Goal: Use online tool/utility: Utilize a website feature to perform a specific function

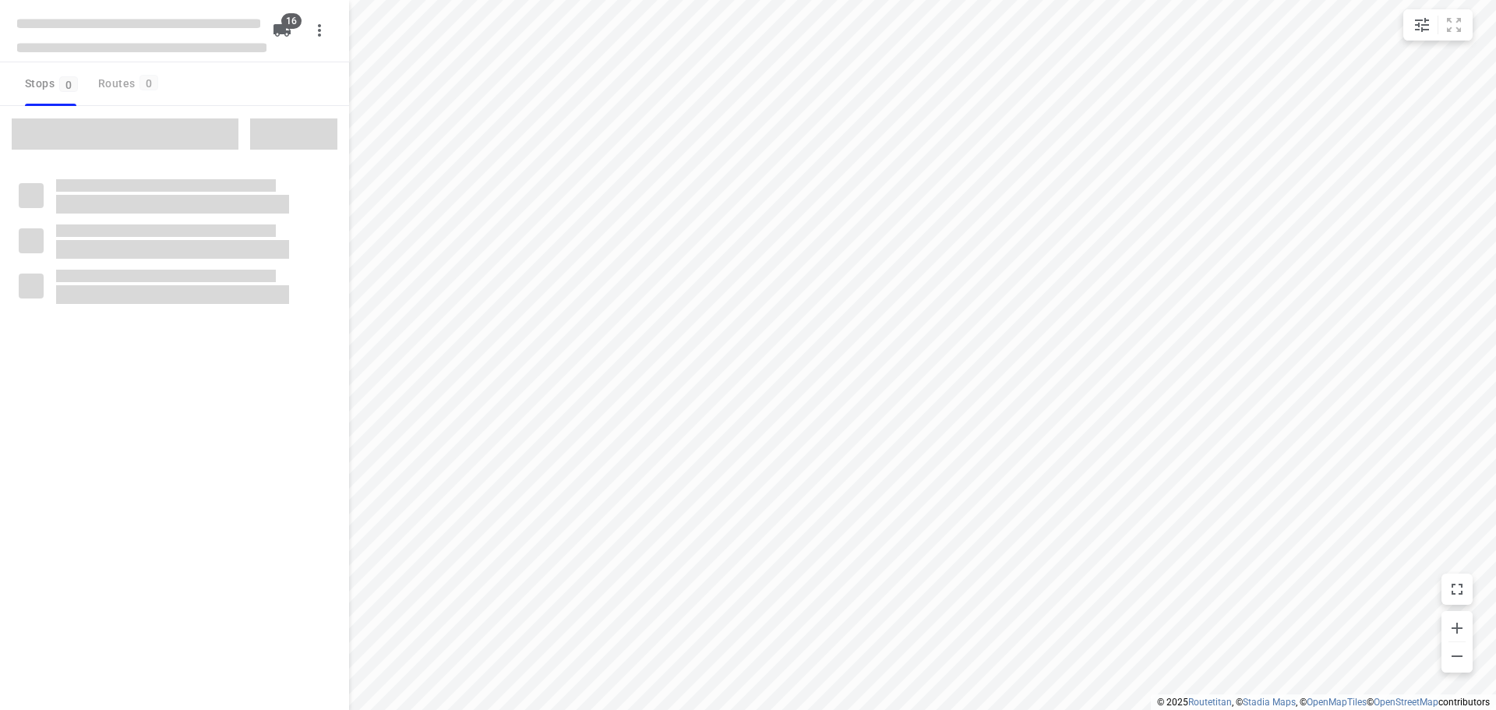
checkbox input "true"
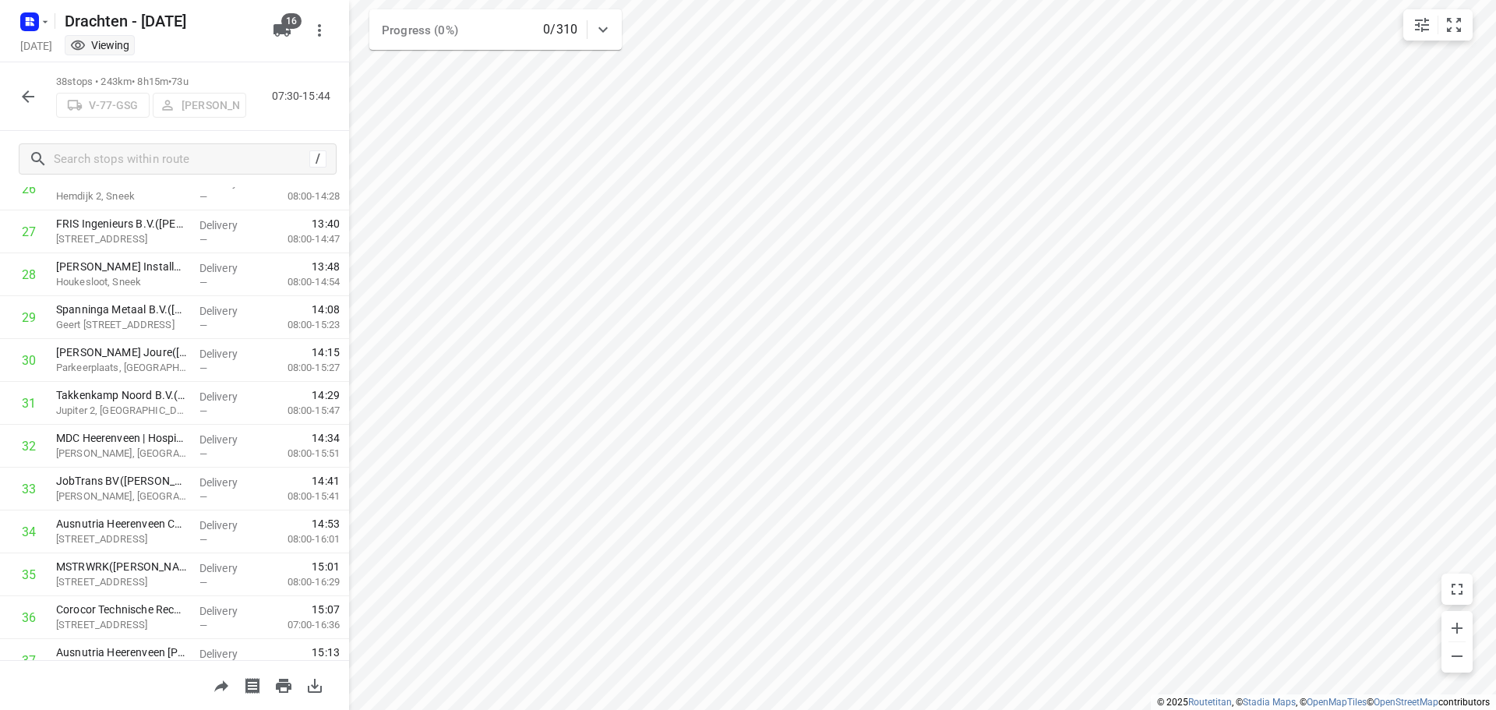
scroll to position [1276, 0]
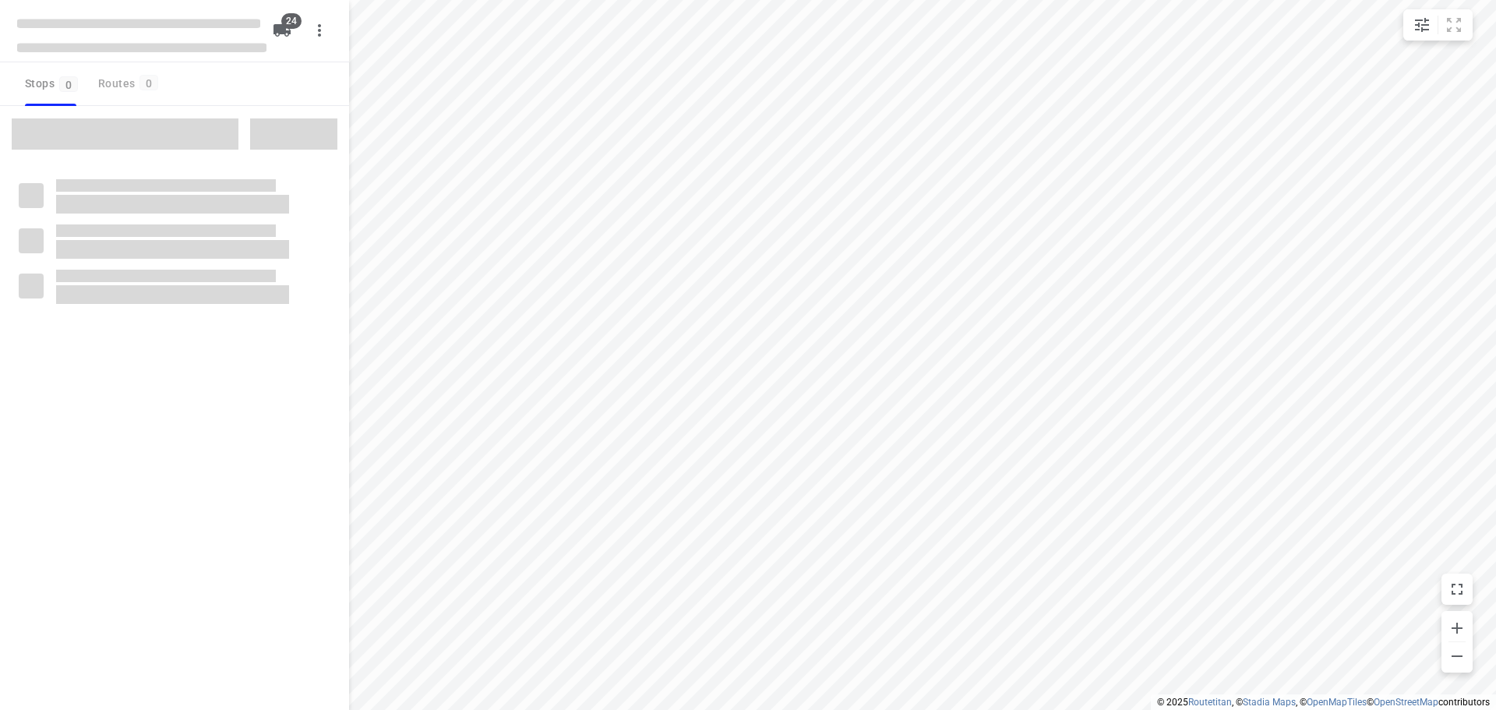
checkbox input "true"
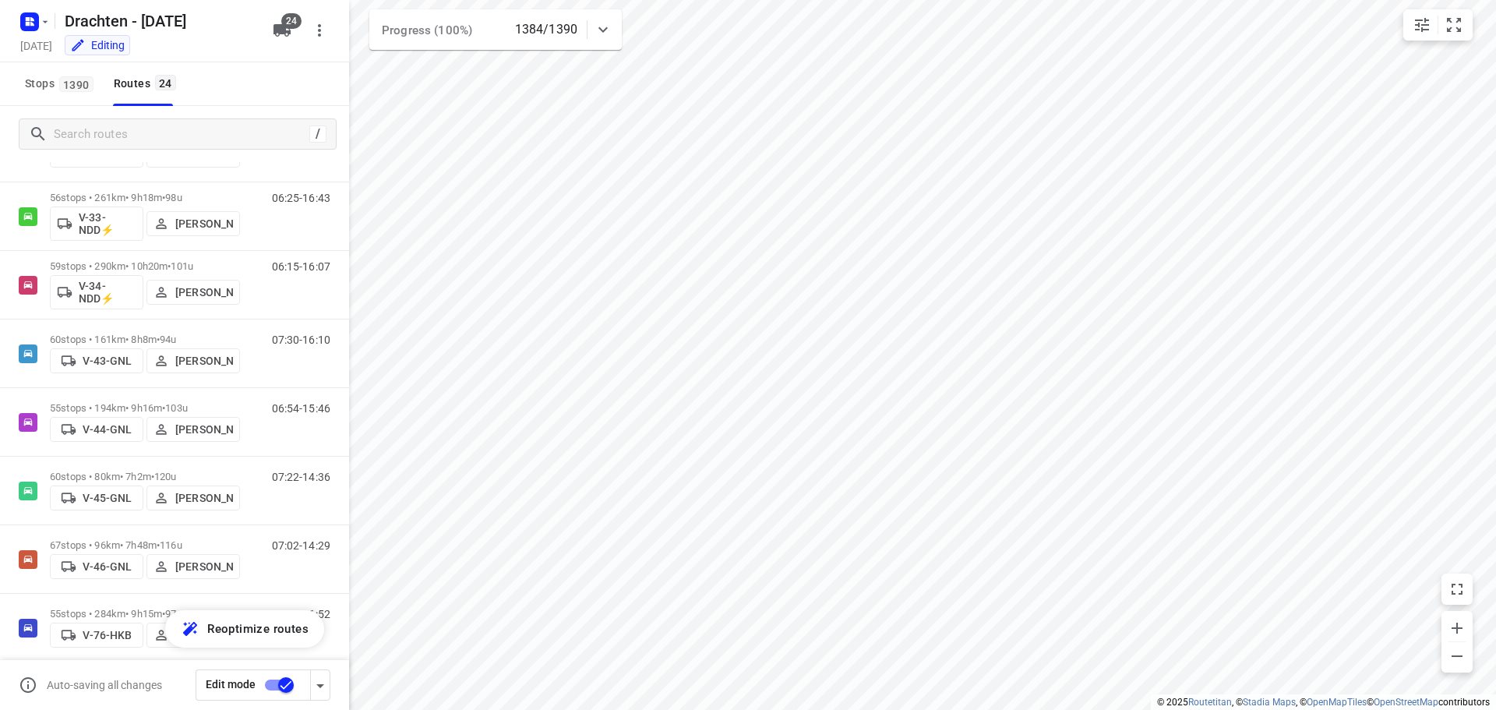
scroll to position [545, 0]
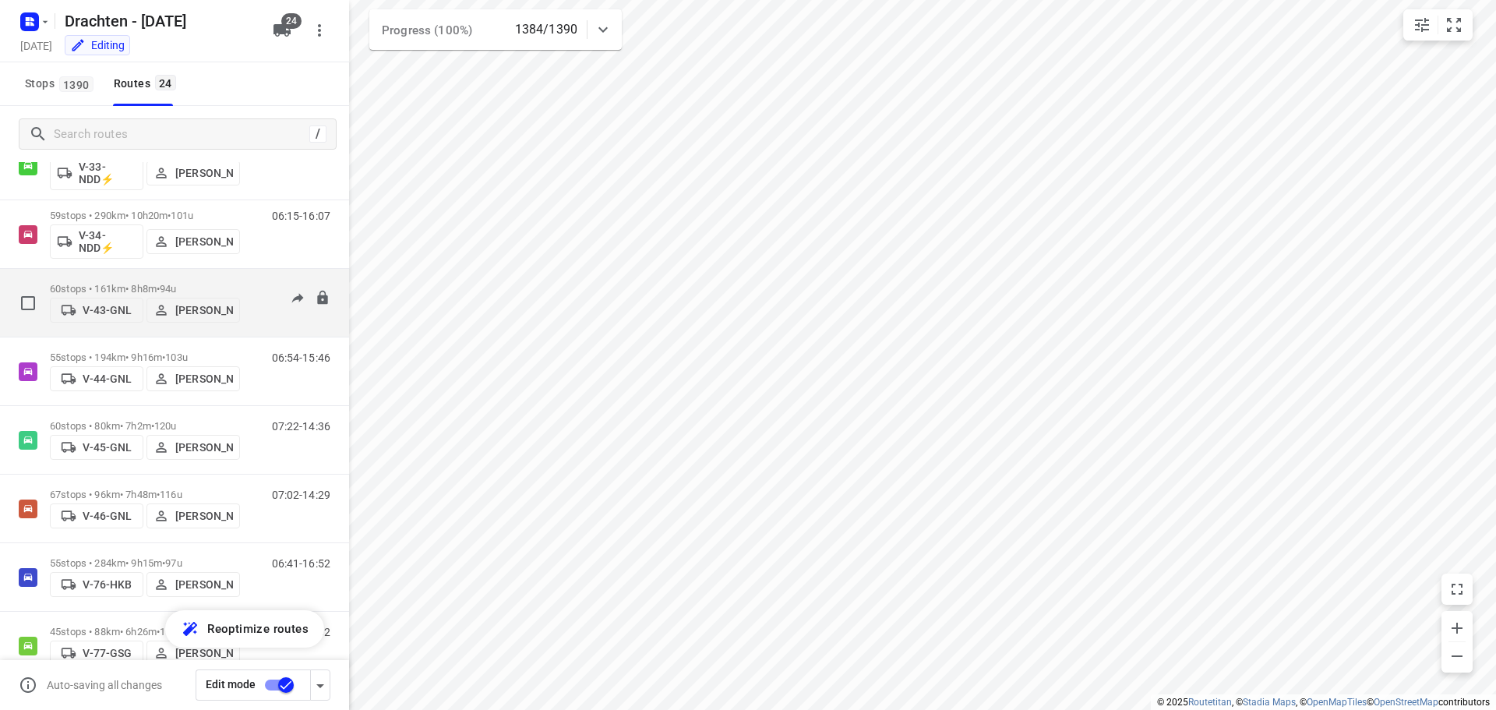
click at [133, 283] on p "60 stops • 161km • 8h8m • 94u" at bounding box center [145, 289] width 190 height 12
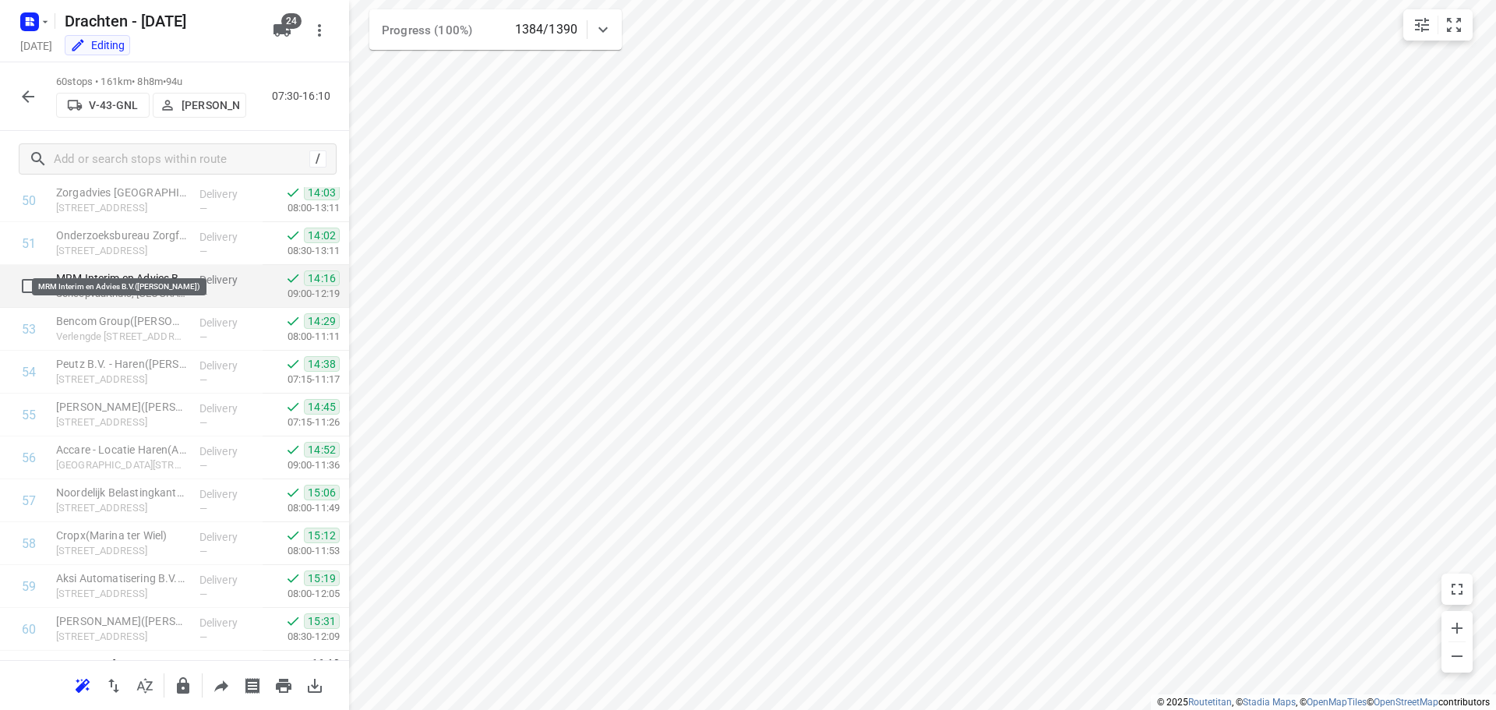
scroll to position [2219, 0]
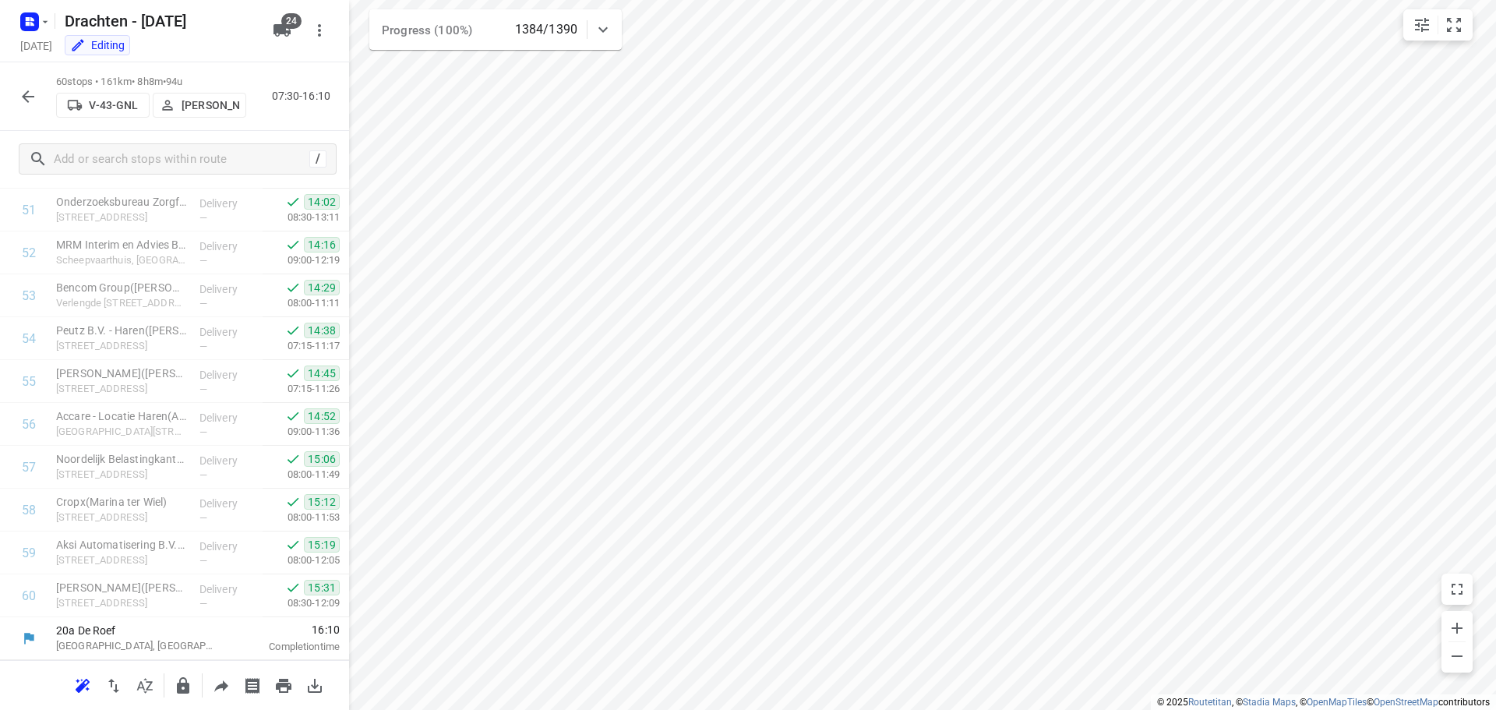
click at [26, 101] on icon "button" at bounding box center [28, 96] width 12 height 12
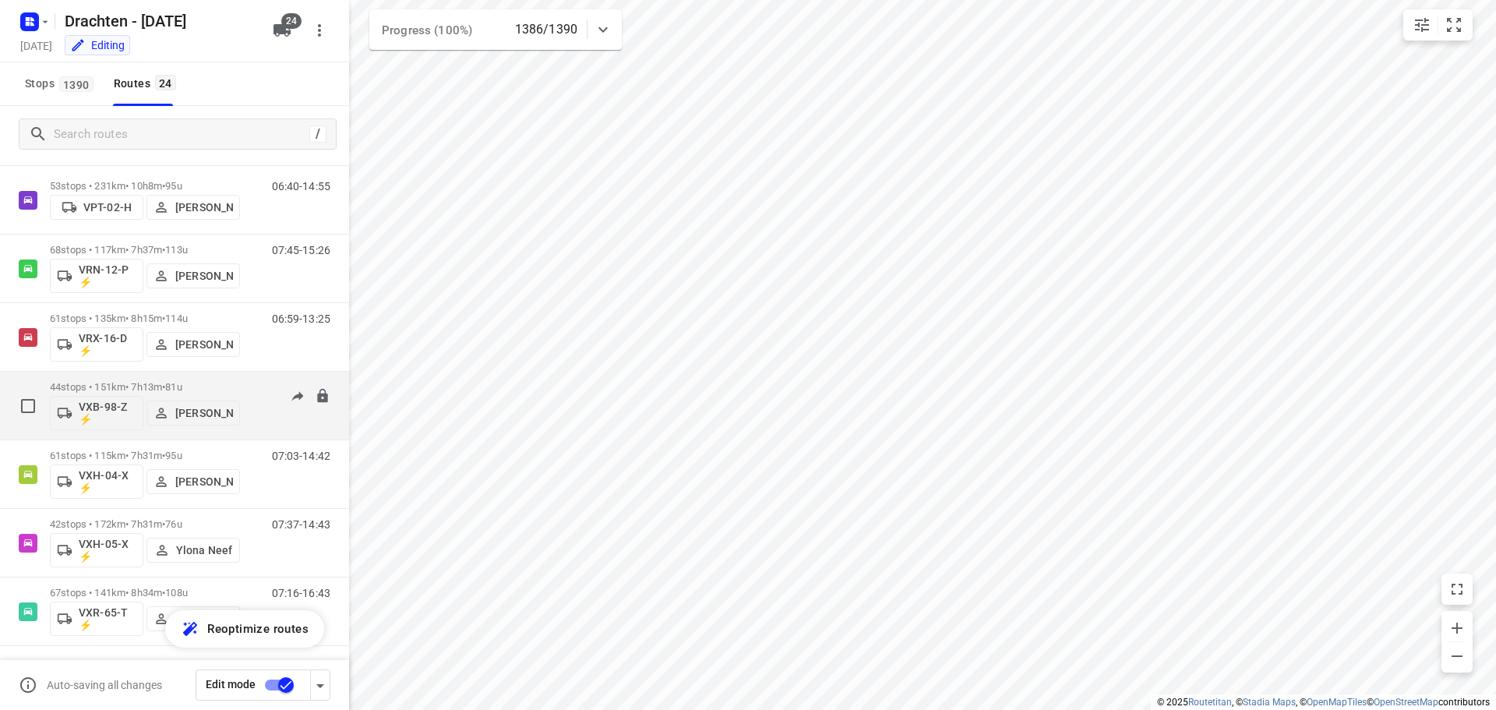
scroll to position [1198, 0]
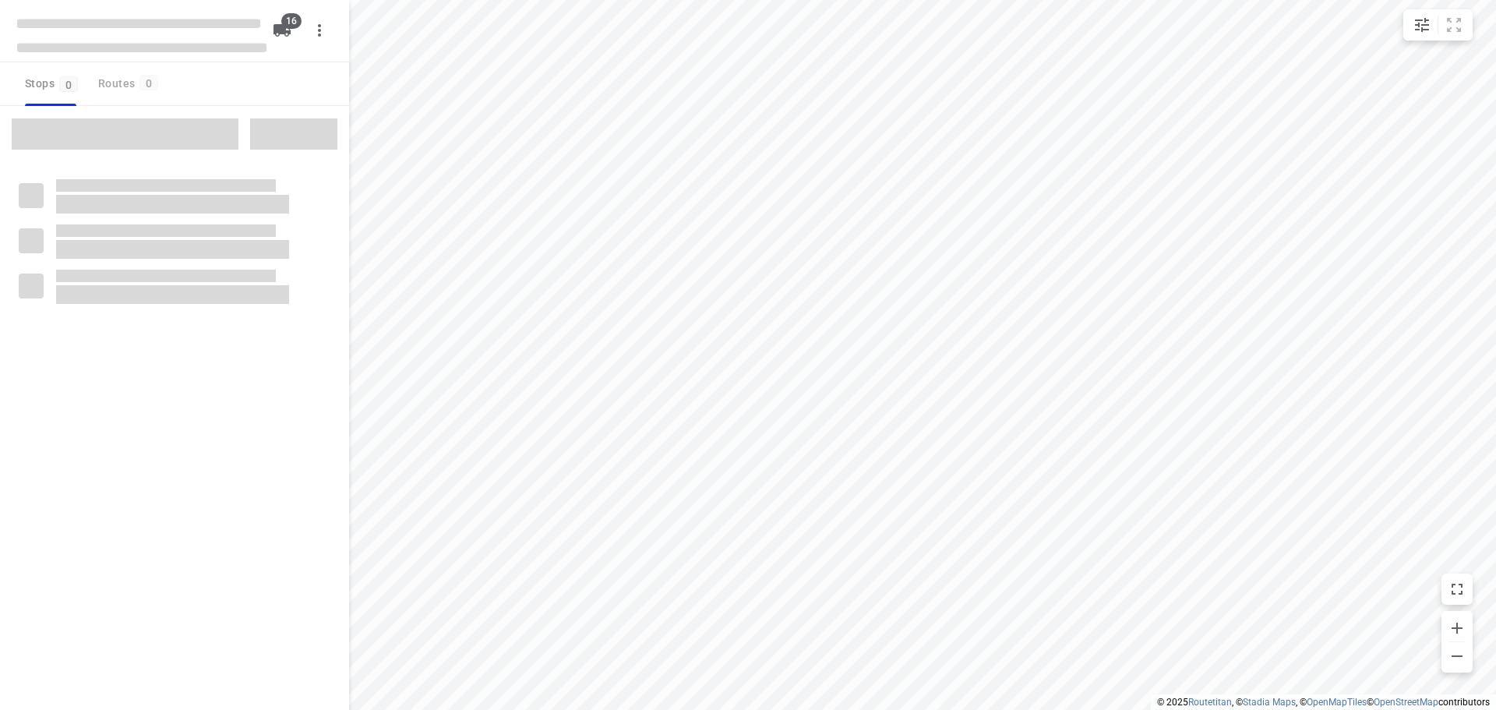
checkbox input "true"
